Goal: Task Accomplishment & Management: Use online tool/utility

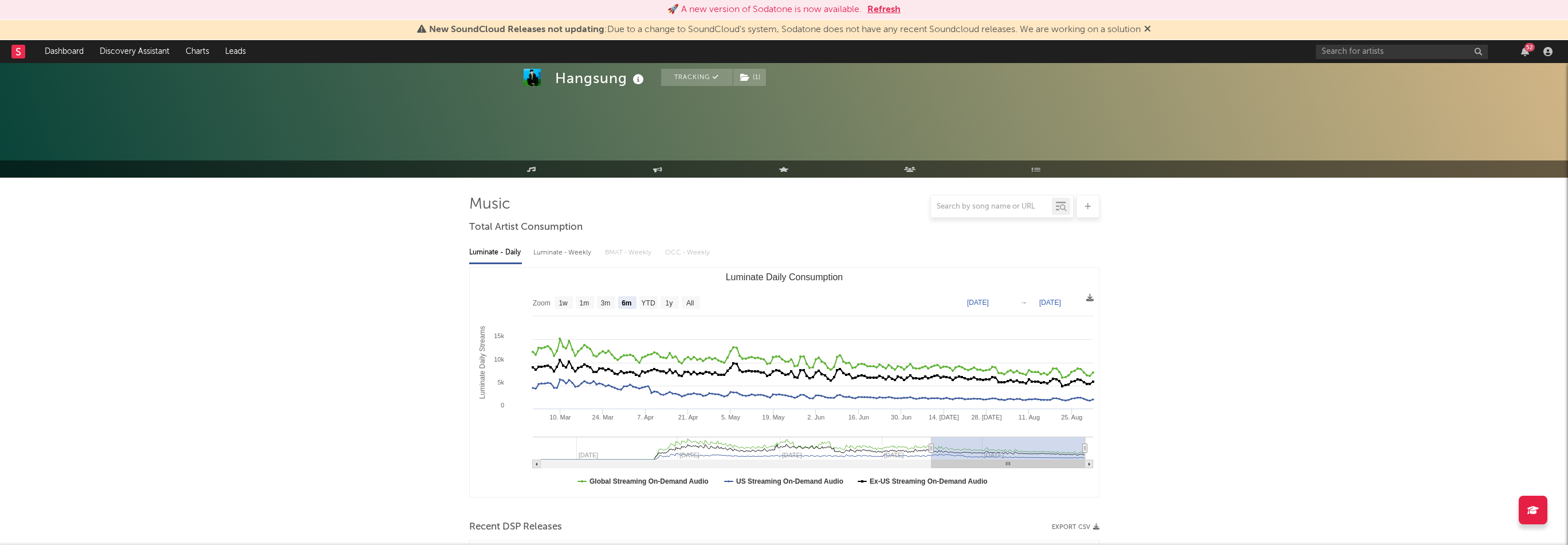
select select "6m"
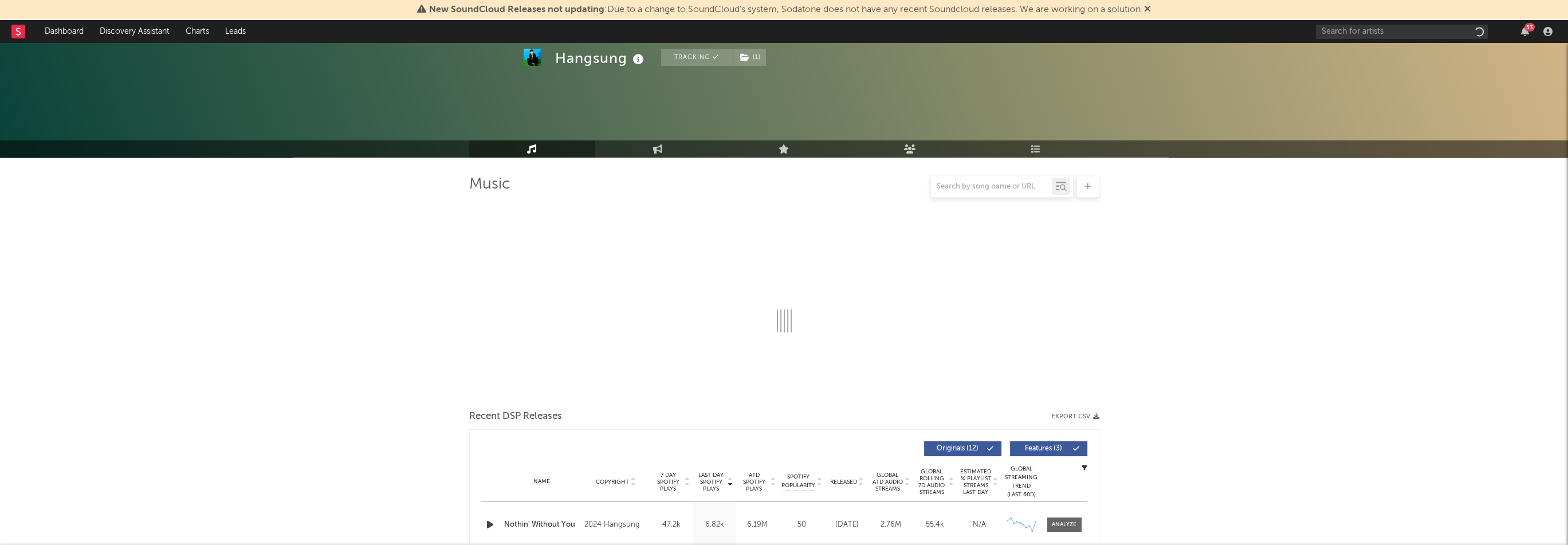
select select "6m"
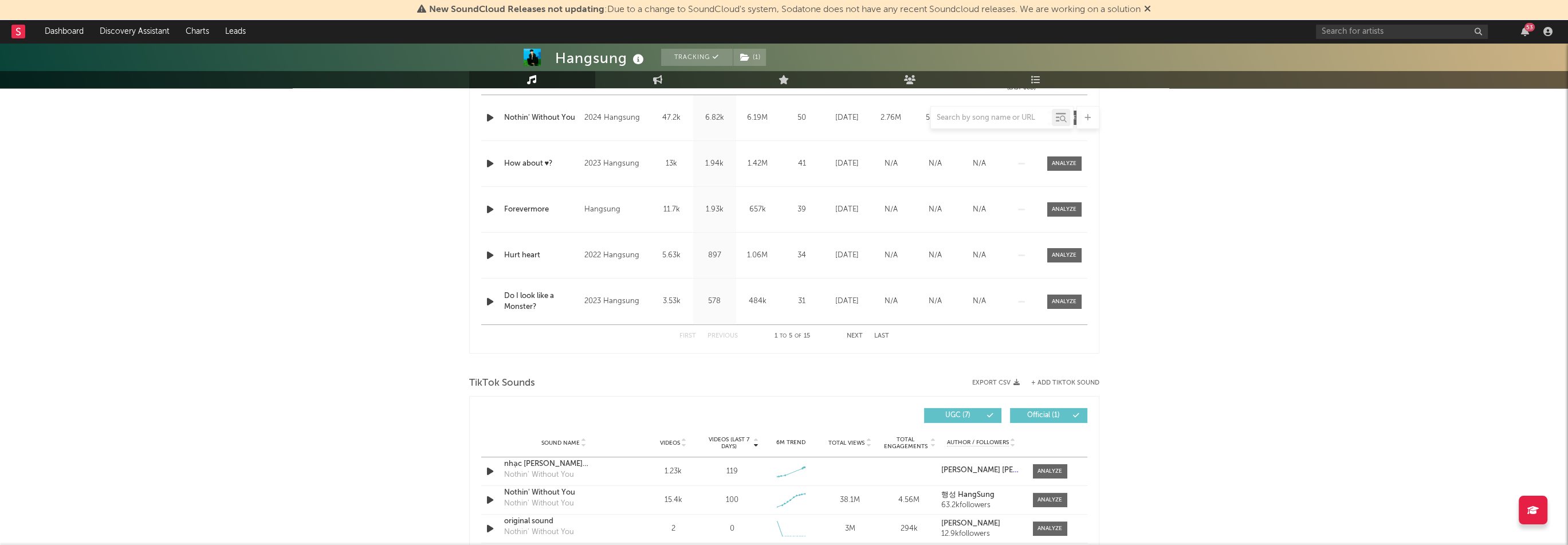
scroll to position [606, 0]
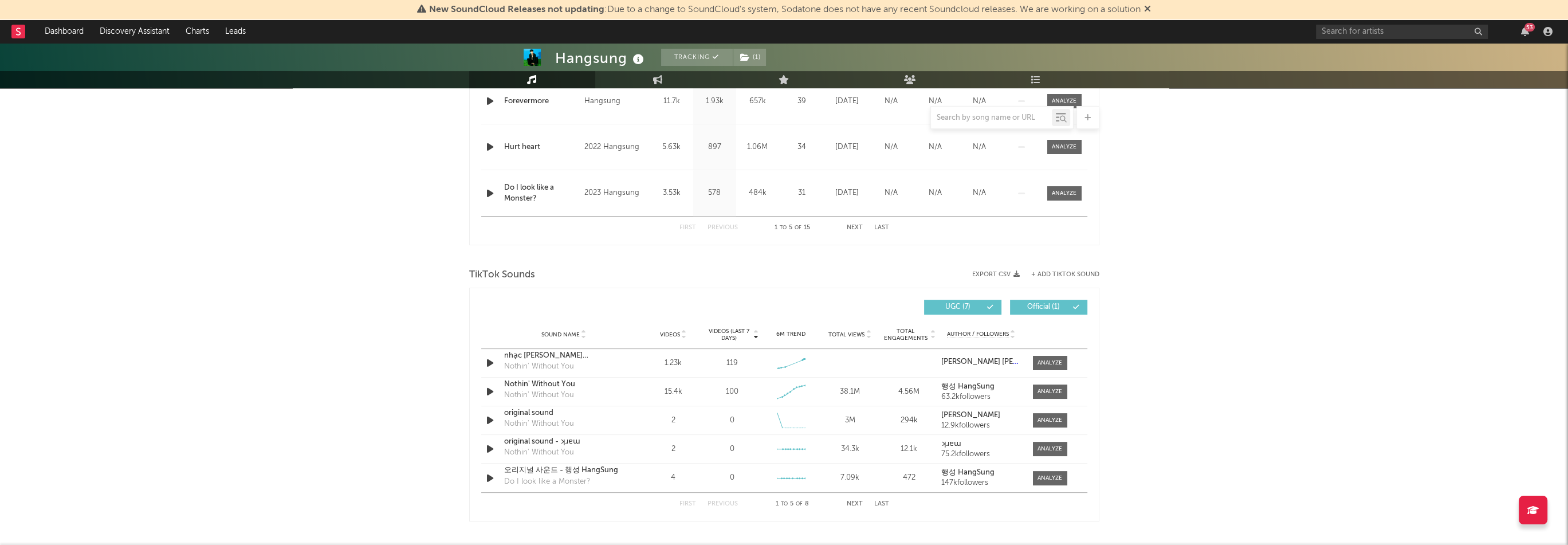
click at [852, 501] on button "Next" at bounding box center [855, 504] width 16 height 7
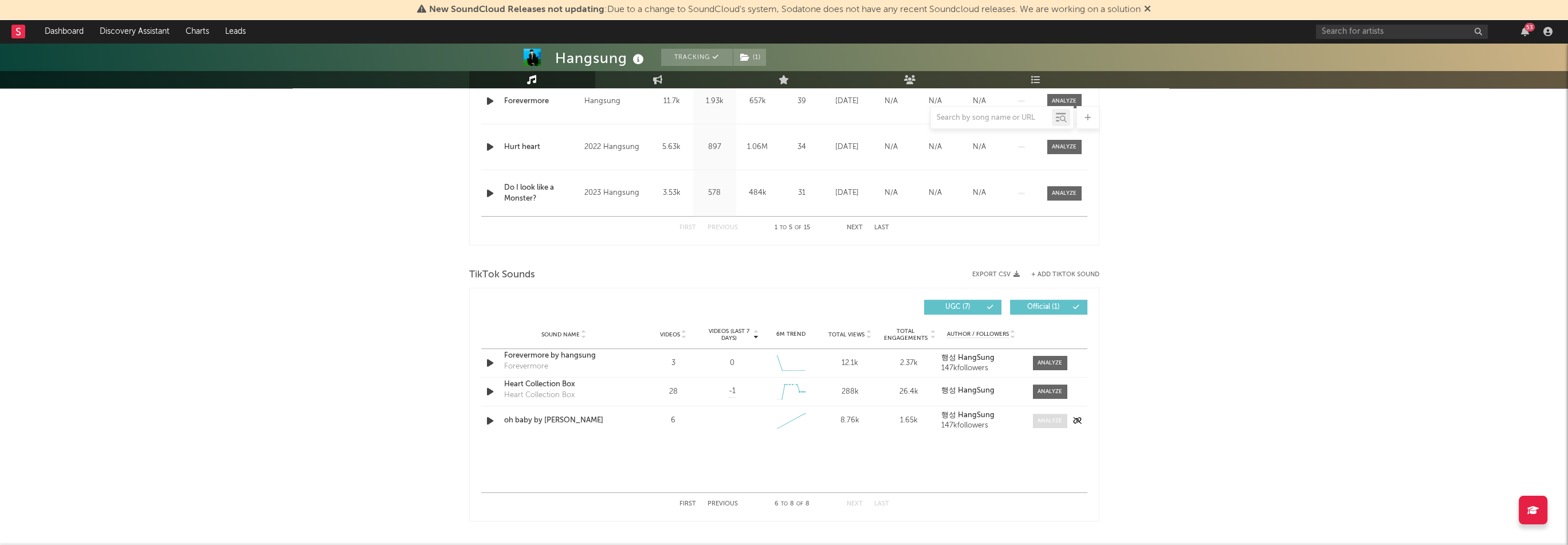
click at [1054, 424] on div at bounding box center [1050, 421] width 25 height 8
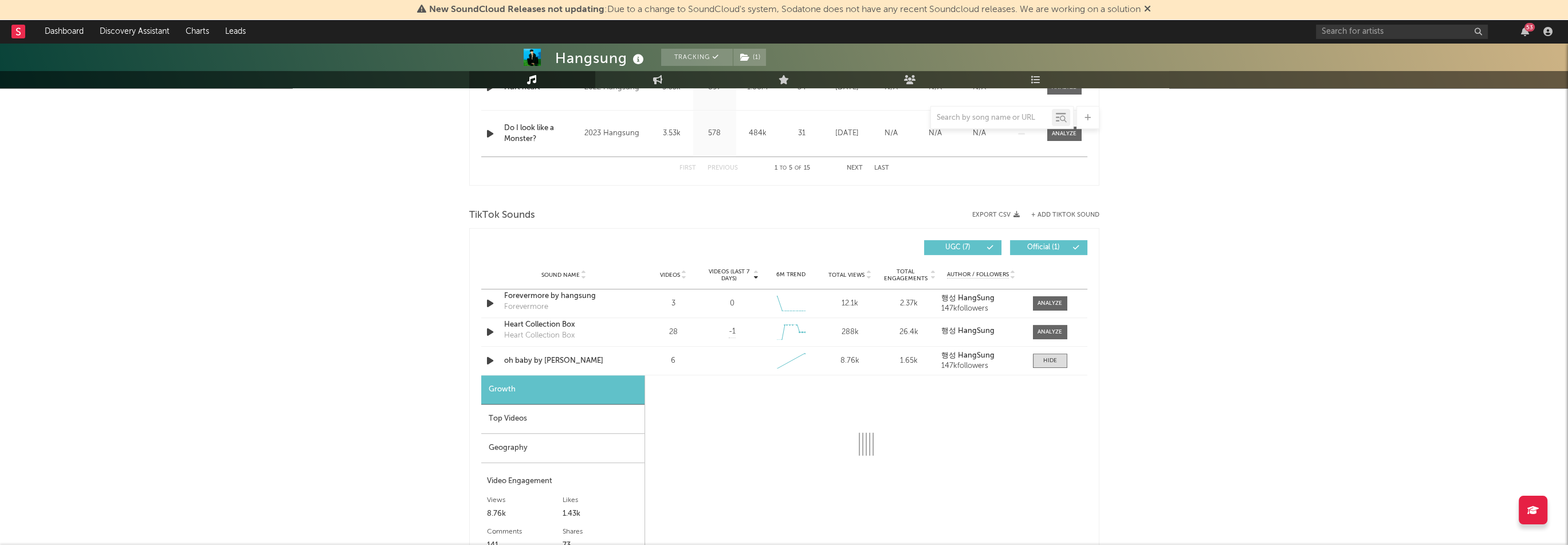
select select "1w"
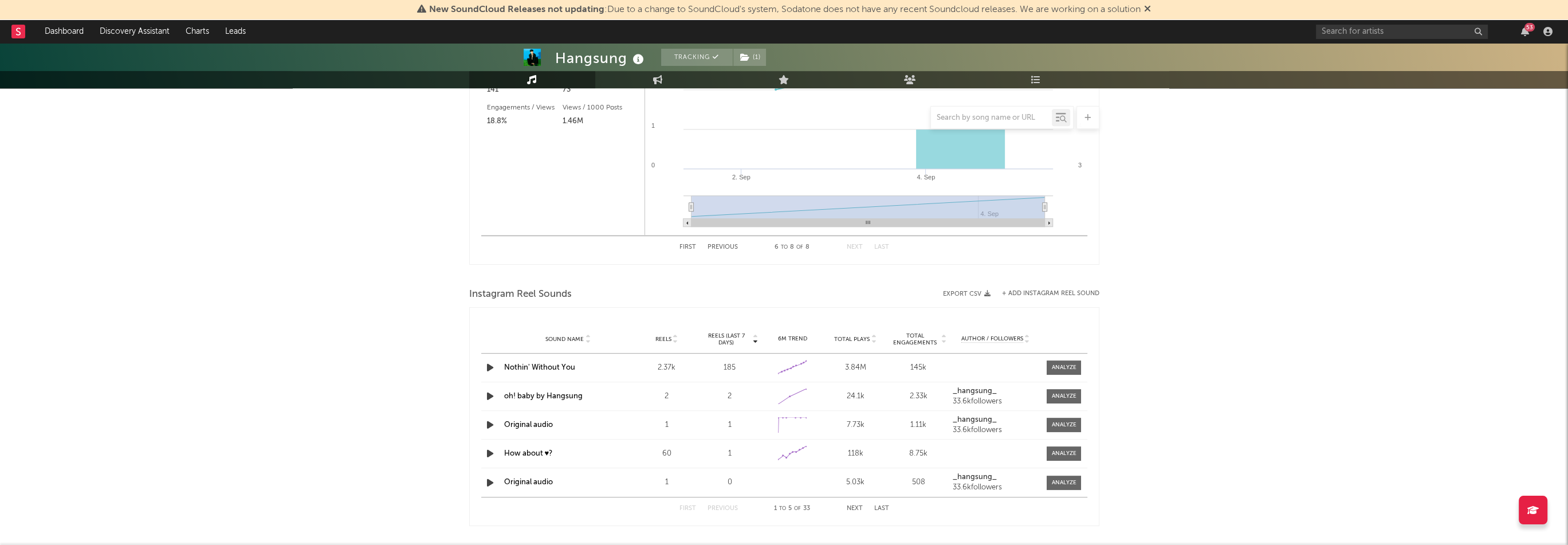
scroll to position [1121, 0]
click at [1077, 294] on button "+ Add Instagram Reel Sound" at bounding box center [1050, 293] width 98 height 7
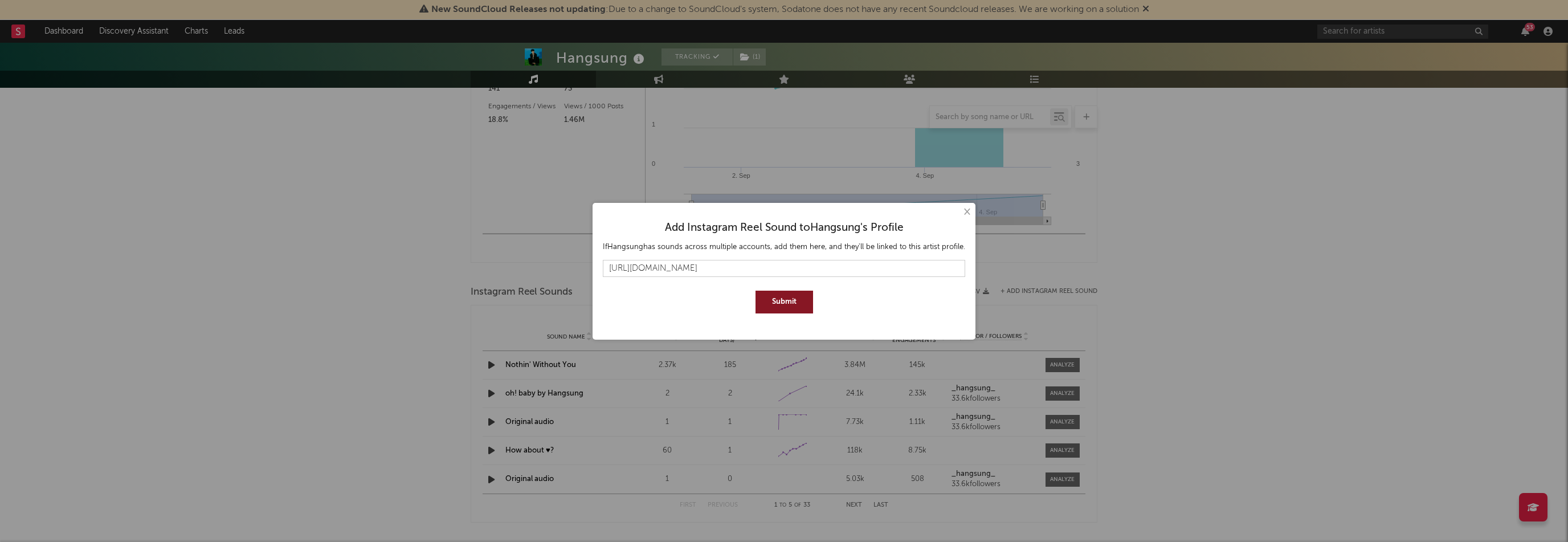
type input "https://www.instagram.com/reels/audio/1779827309309192/"
click at [794, 298] on button "Submit" at bounding box center [784, 302] width 58 height 23
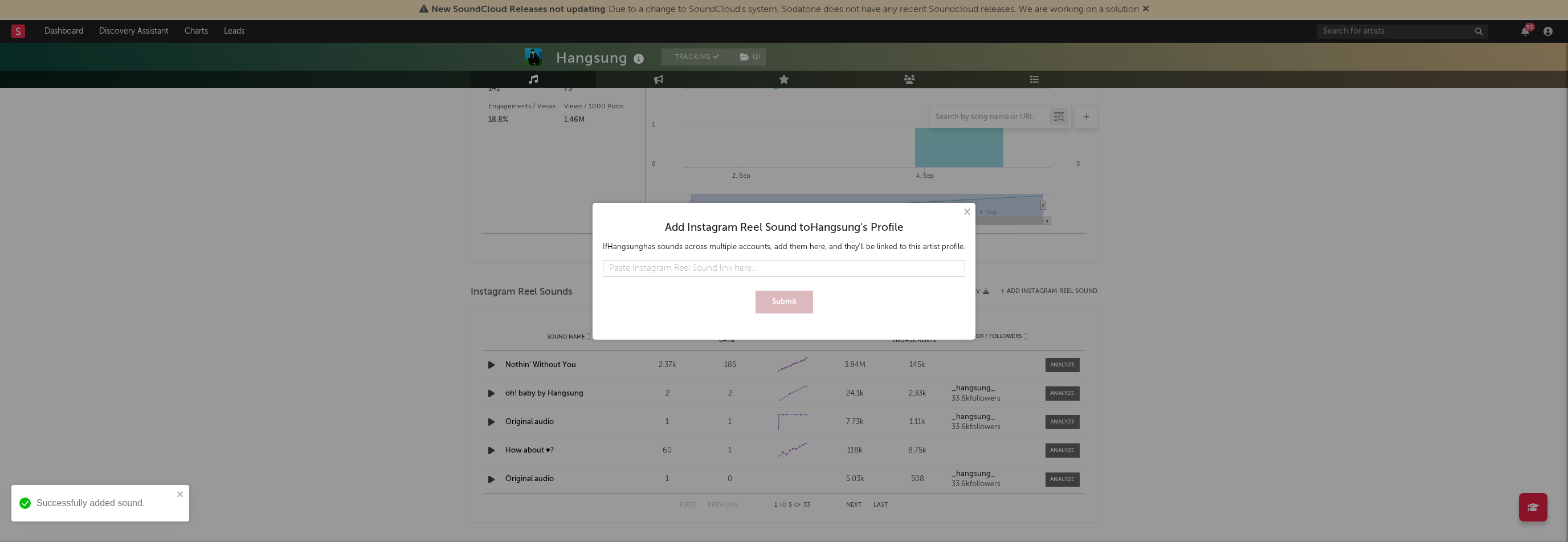
click at [960, 214] on button "×" at bounding box center [966, 211] width 12 height 12
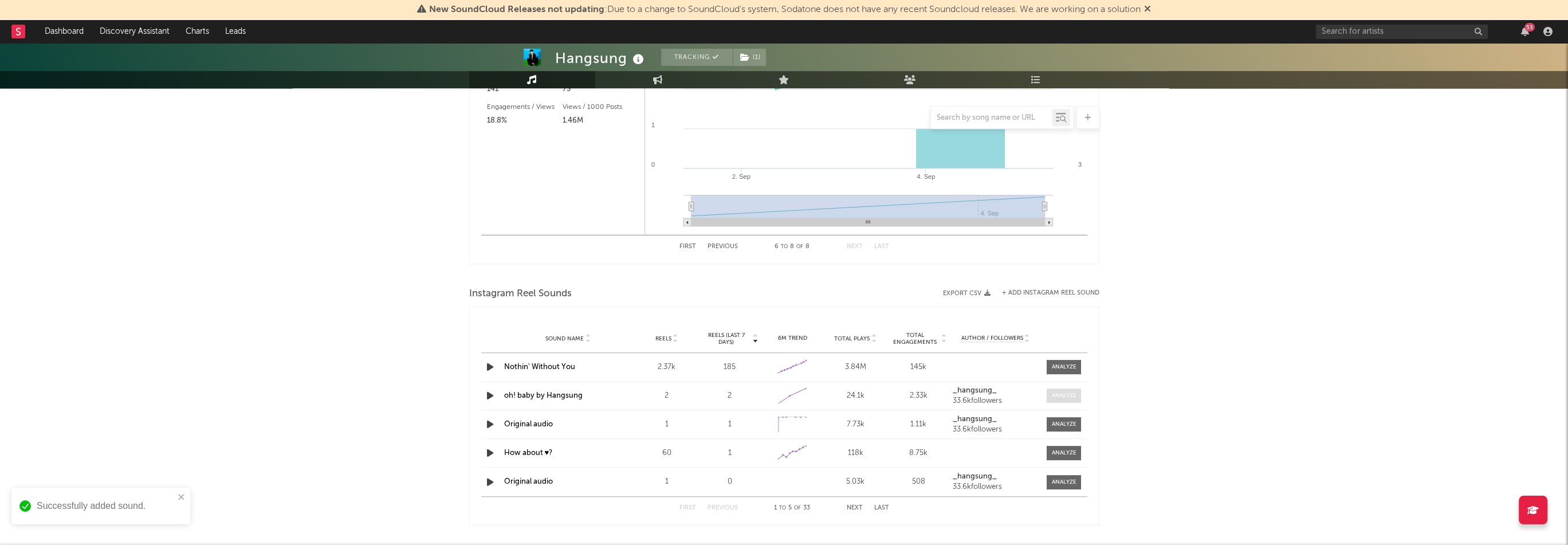
click at [1072, 392] on div at bounding box center [1064, 396] width 25 height 8
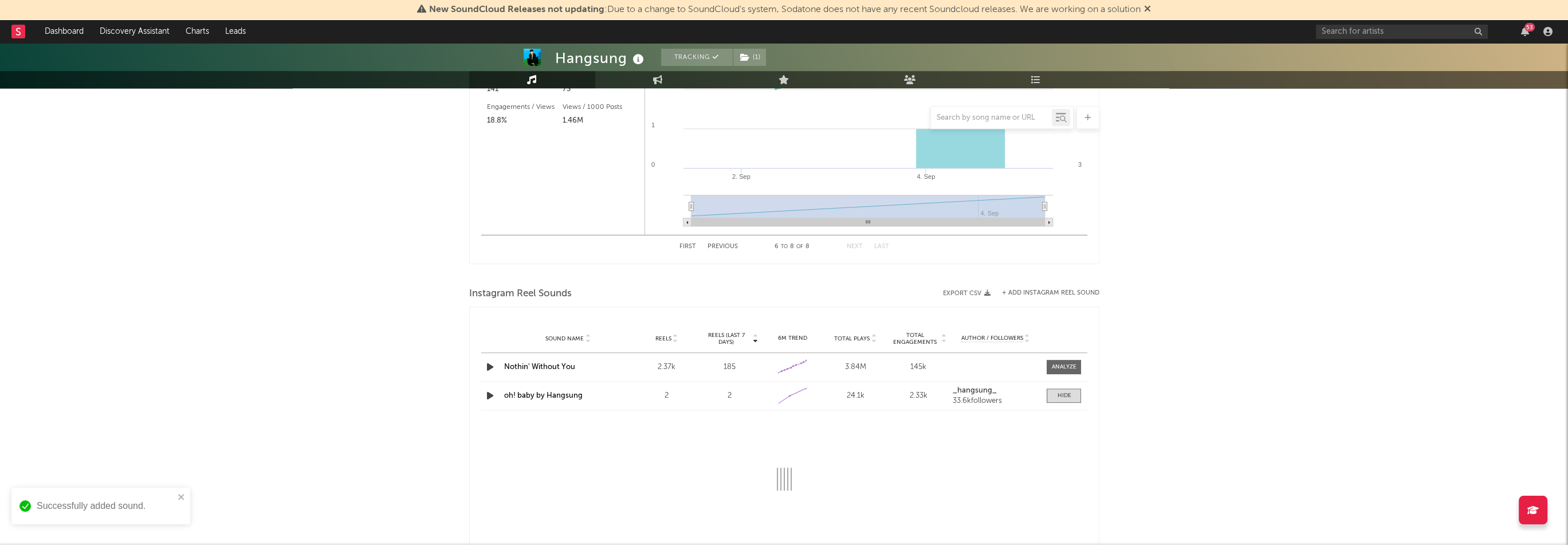
select select "1w"
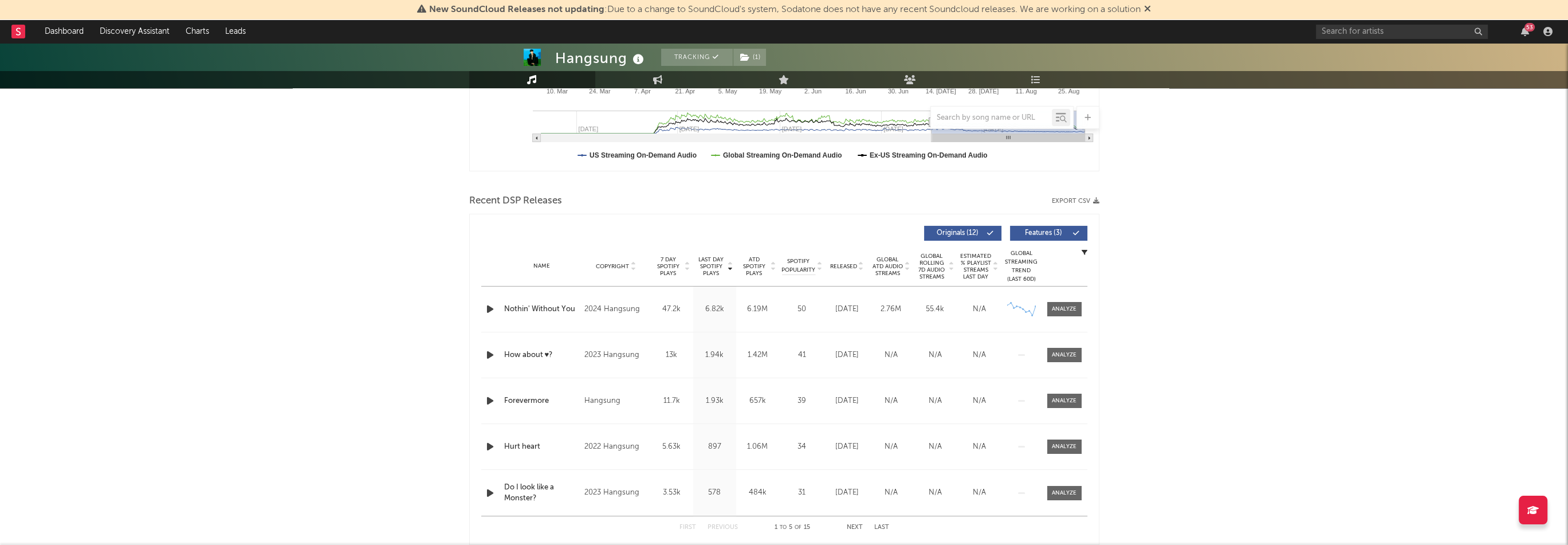
scroll to position [0, 0]
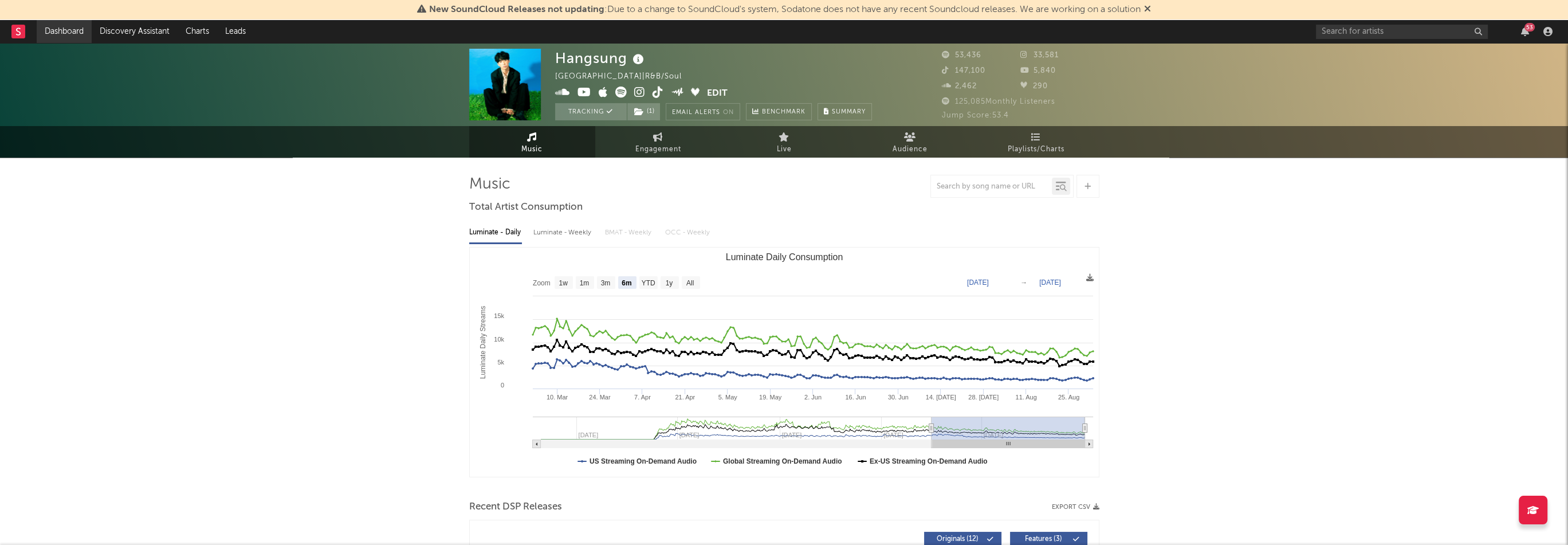
click at [74, 33] on link "Dashboard" at bounding box center [64, 31] width 55 height 23
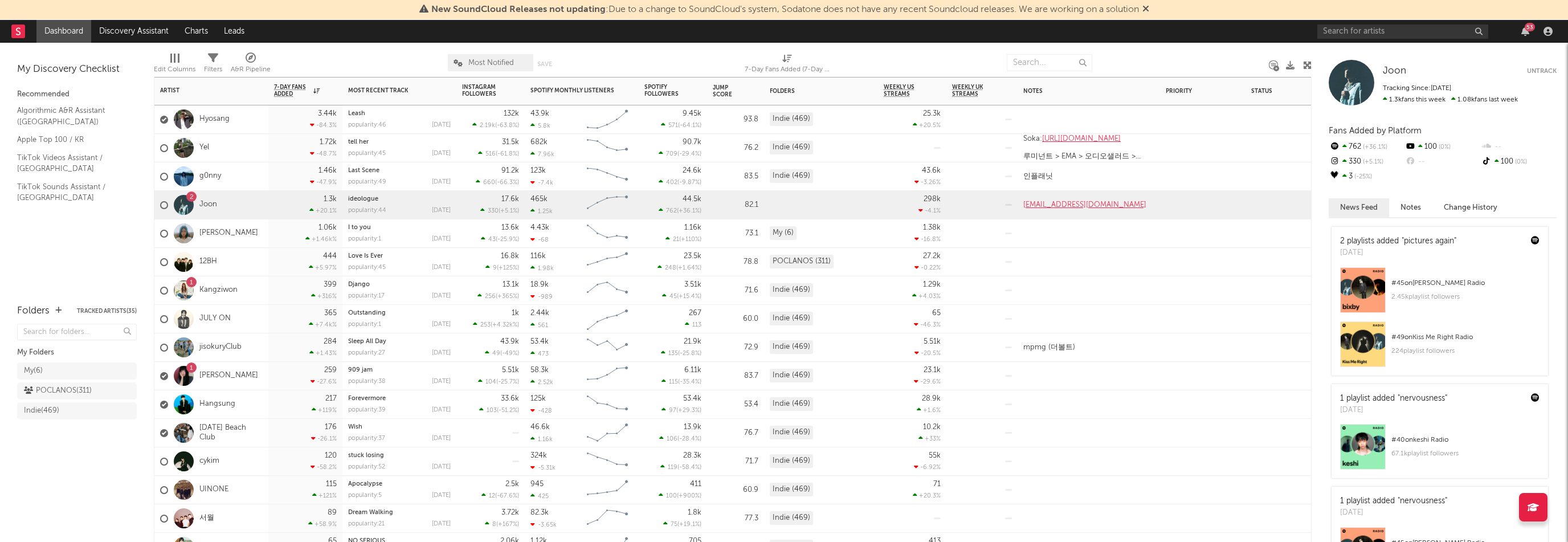
click at [258, 375] on div "1 Hyelyn Joo" at bounding box center [211, 375] width 114 height 29
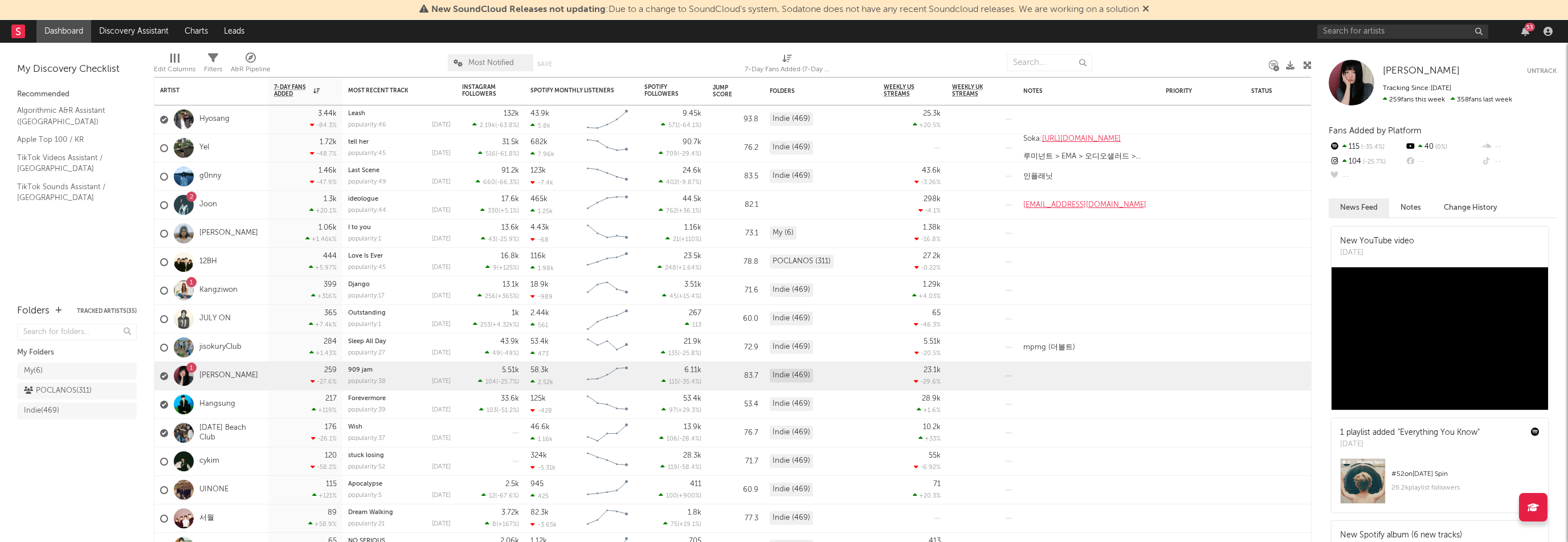
click at [1494, 205] on button "Change History" at bounding box center [1470, 207] width 77 height 19
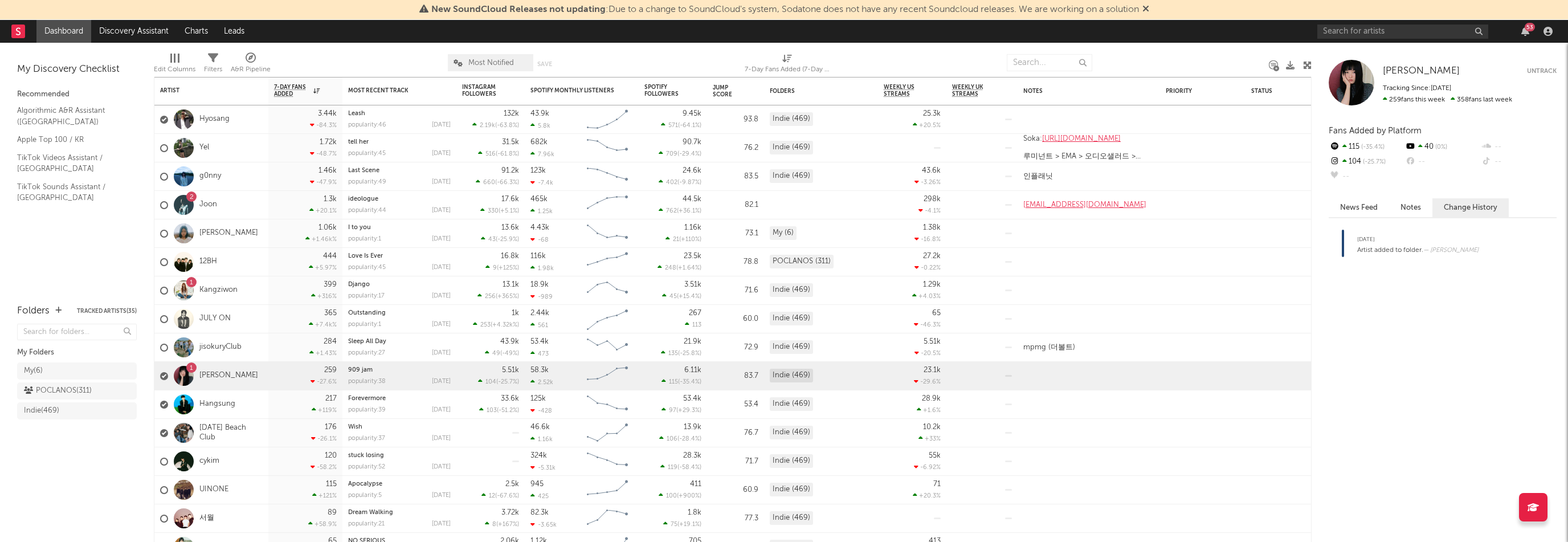
click at [1422, 208] on button "Notes" at bounding box center [1410, 207] width 43 height 19
click at [1354, 212] on button "News Feed" at bounding box center [1358, 207] width 60 height 19
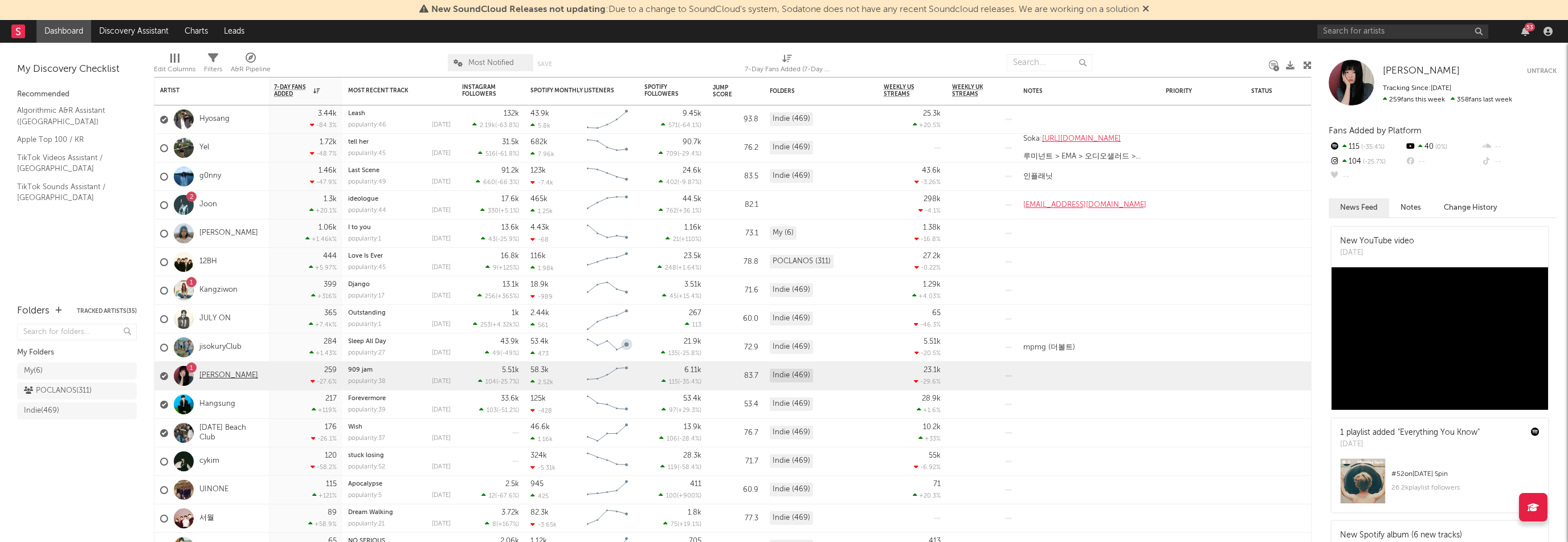
click at [224, 378] on link "[PERSON_NAME]" at bounding box center [228, 376] width 59 height 10
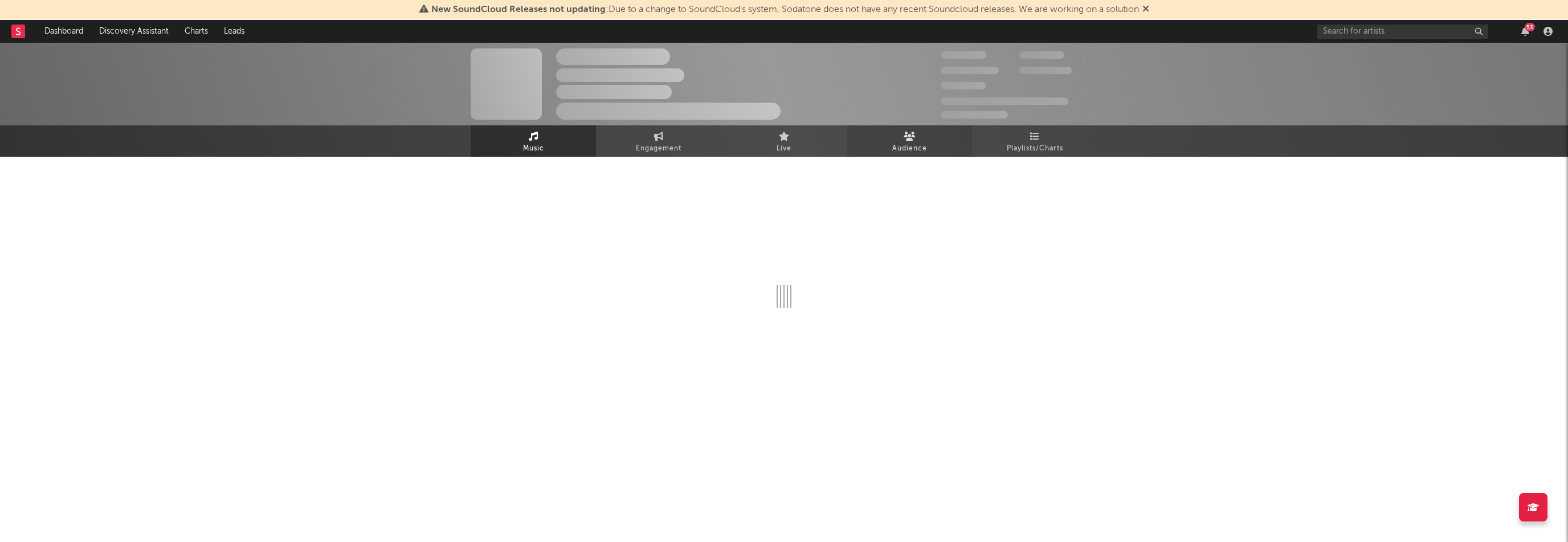
select select "6m"
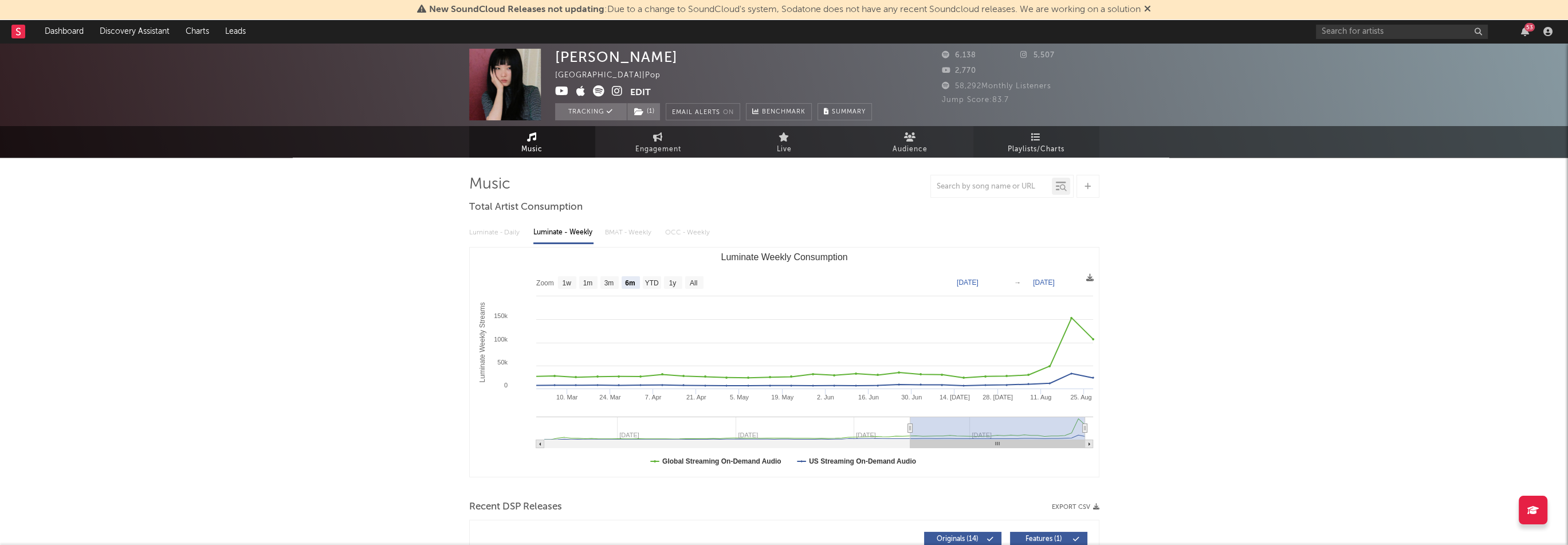
click at [1016, 143] on span "Playlists/Charts" at bounding box center [1035, 149] width 57 height 14
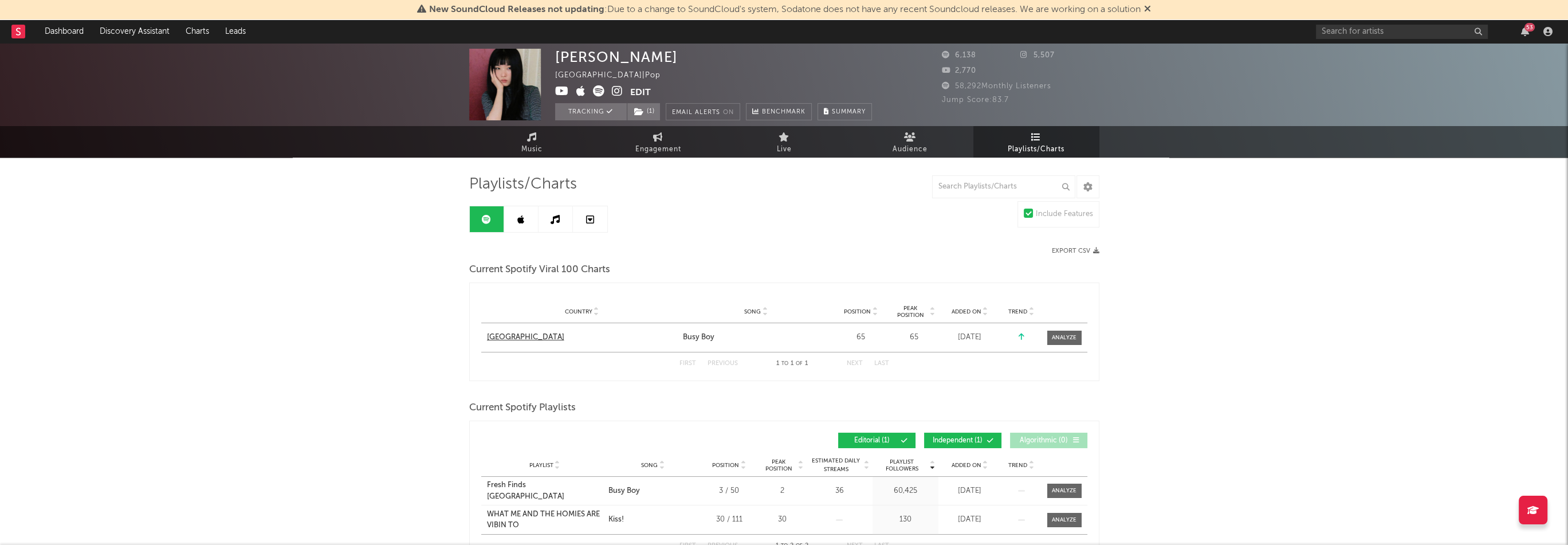
click at [526, 334] on div "[GEOGRAPHIC_DATA]" at bounding box center [526, 337] width 77 height 11
